Goal: Task Accomplishment & Management: Manage account settings

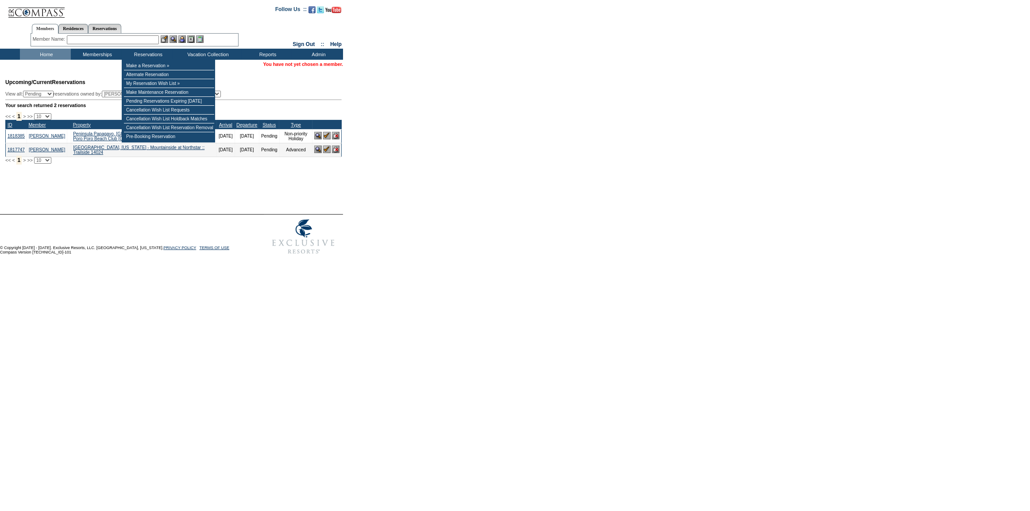
click at [133, 41] on input "text" at bounding box center [113, 39] width 92 height 9
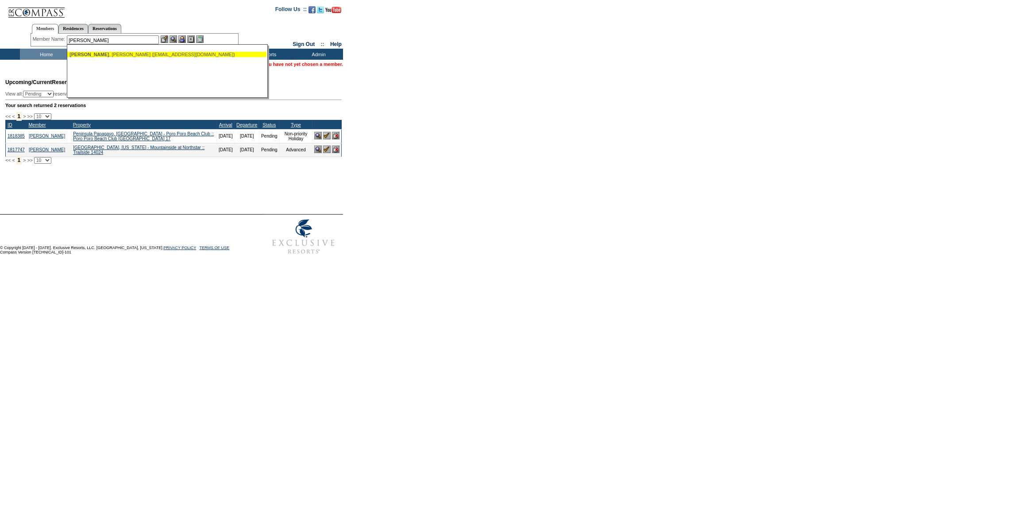
click at [115, 56] on div "Quartner , Andy (aquartner@cellport.com)" at bounding box center [166, 54] width 195 height 5
type input "Quartner, Andy (aquartner@cellport.com)"
click at [183, 38] on img at bounding box center [182, 39] width 8 height 8
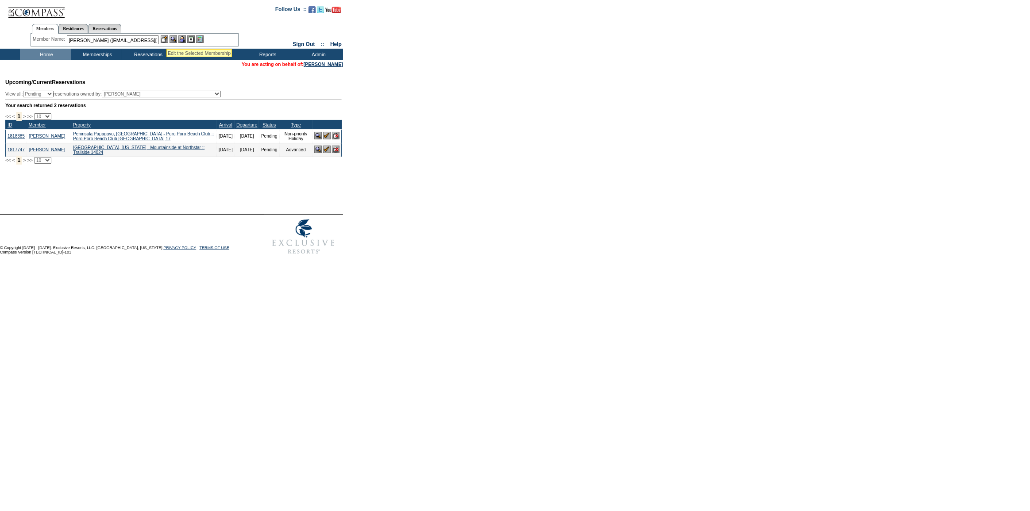
click at [165, 38] on img at bounding box center [165, 39] width 8 height 8
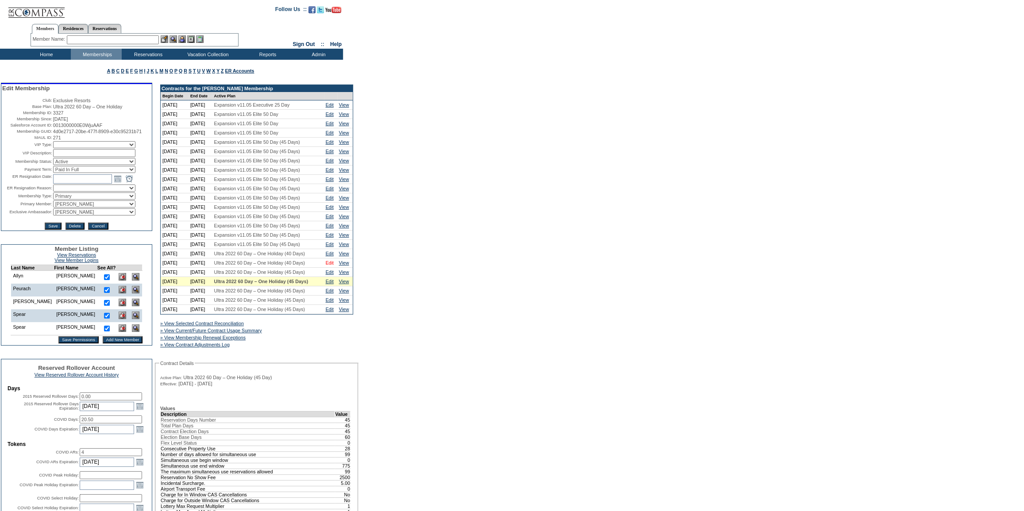
click at [331, 265] on link "Edit" at bounding box center [330, 262] width 8 height 5
